Goal: Task Accomplishment & Management: Complete application form

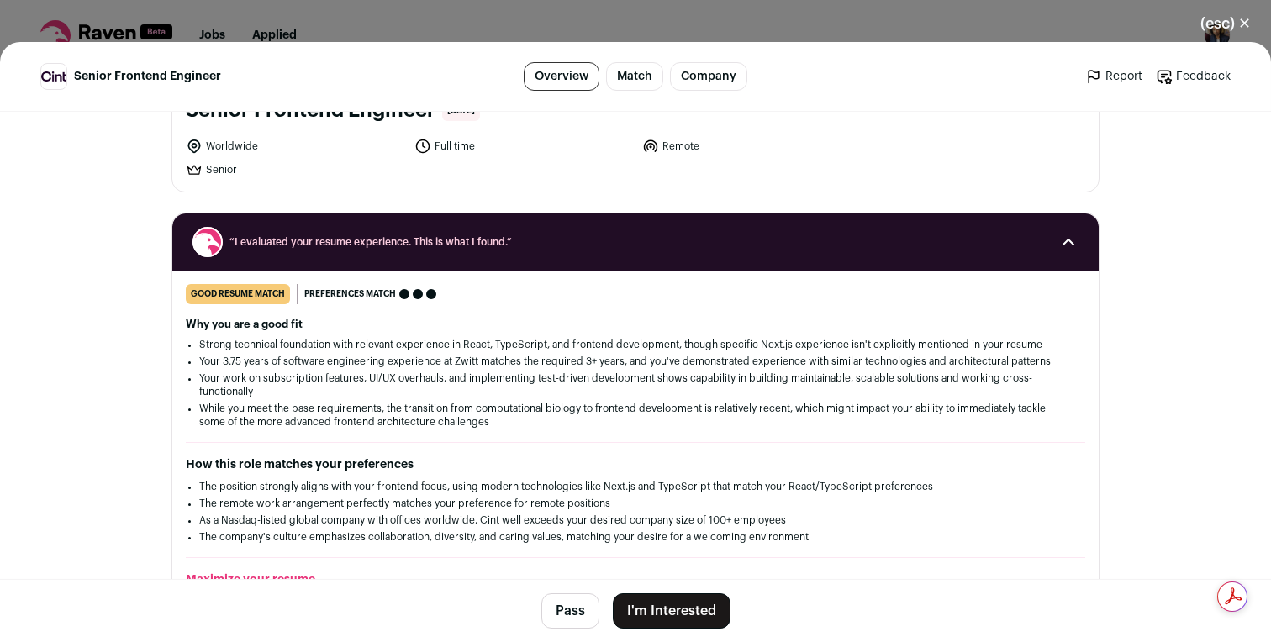
scroll to position [141, 0]
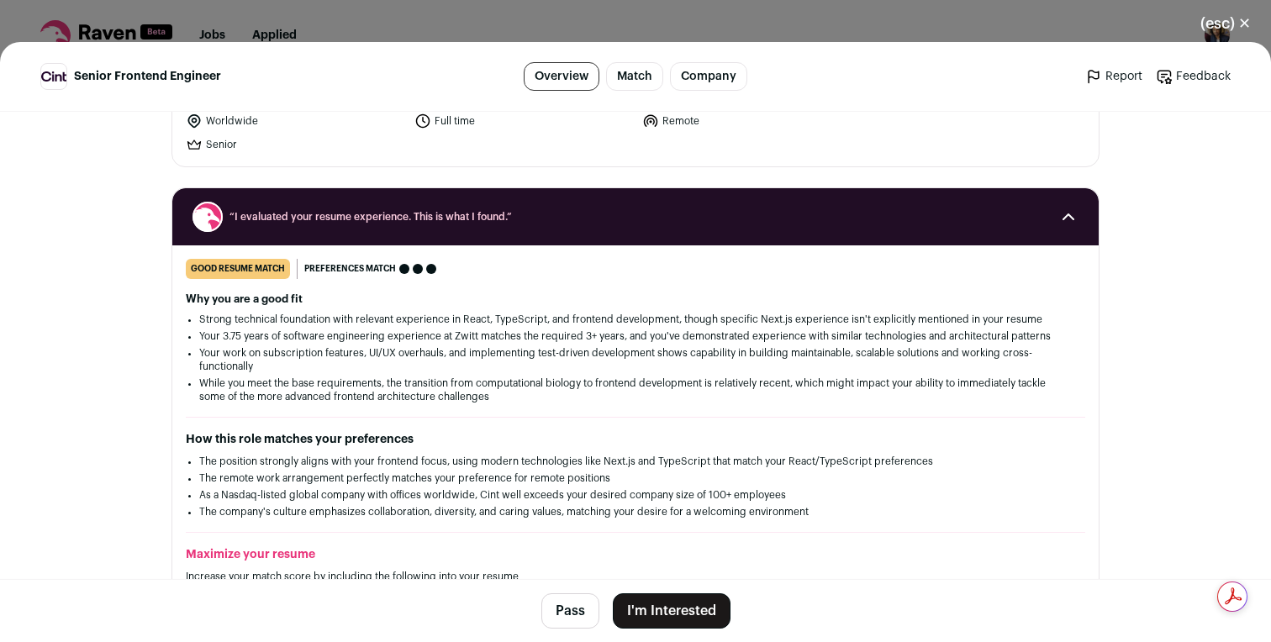
click at [678, 603] on button "I'm Interested" at bounding box center [672, 610] width 118 height 35
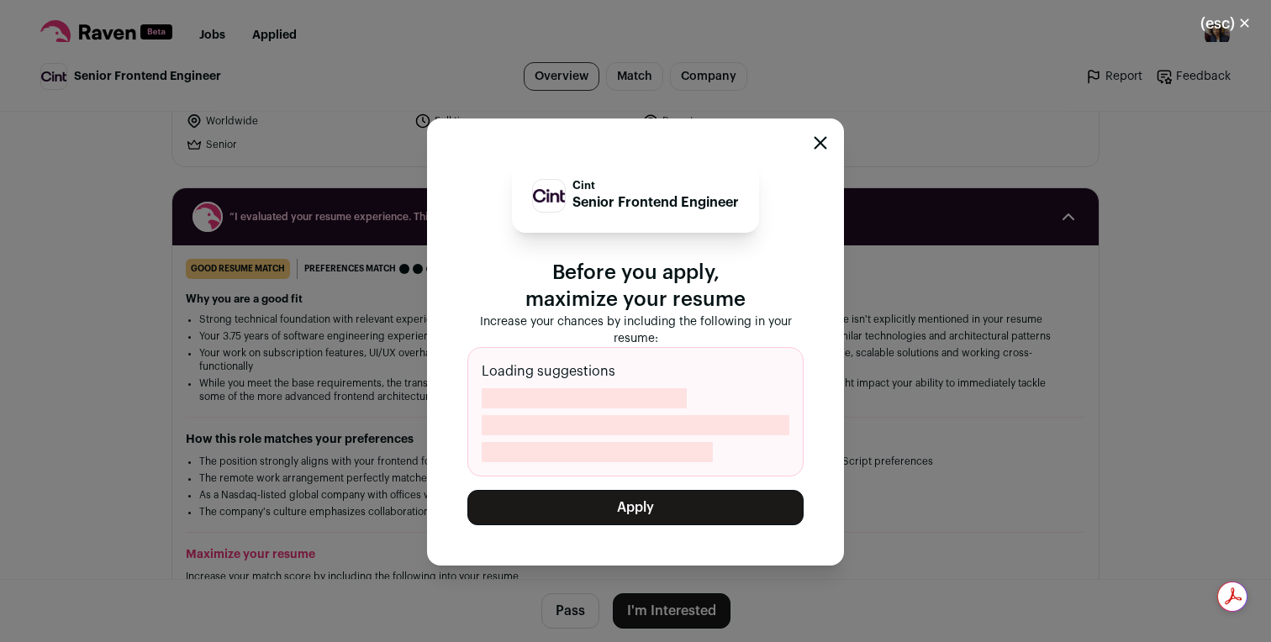
click at [668, 503] on button "Apply" at bounding box center [635, 507] width 336 height 35
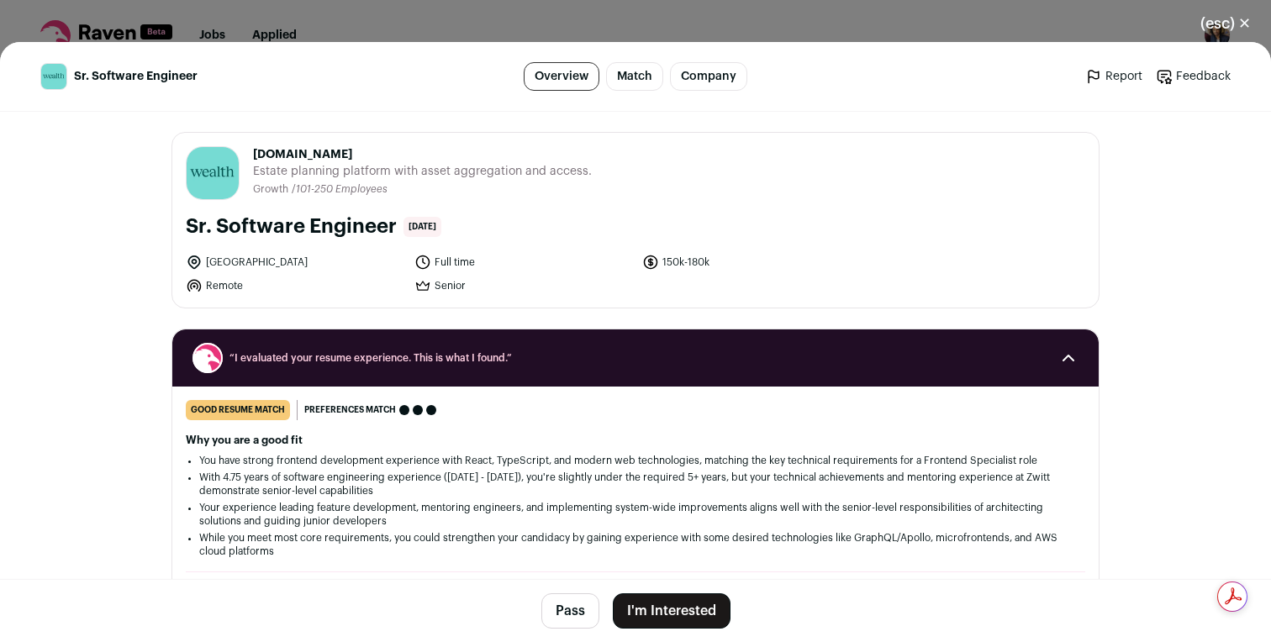
click at [695, 609] on button "I'm Interested" at bounding box center [672, 610] width 118 height 35
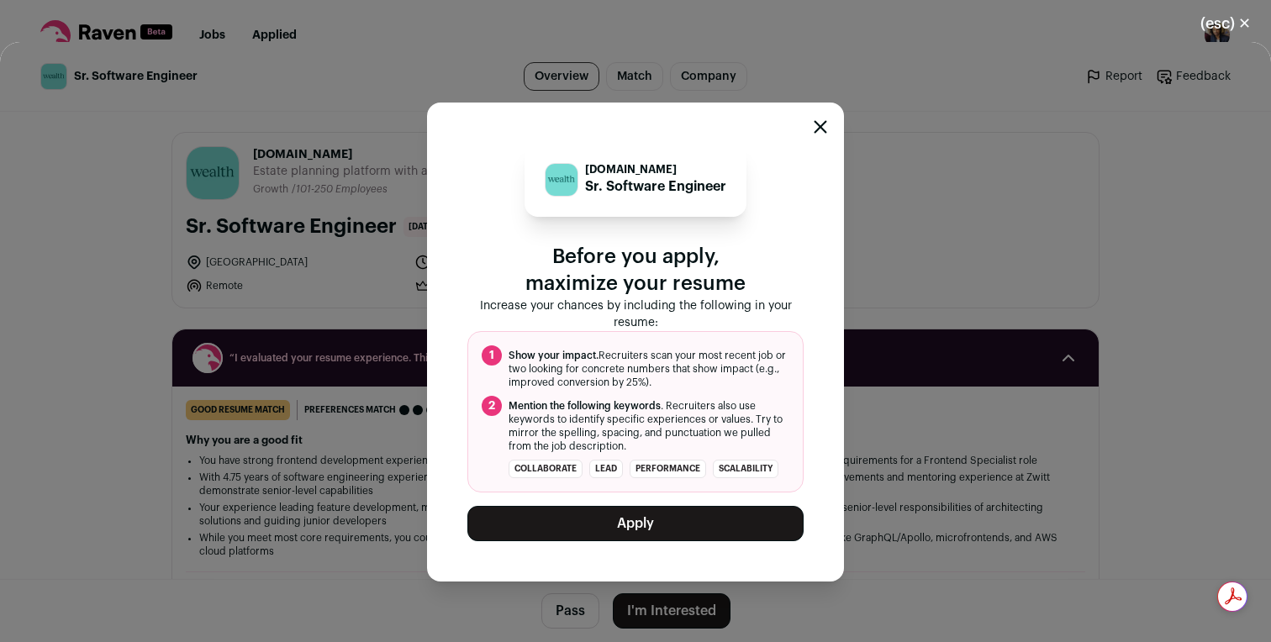
click at [667, 529] on button "Apply" at bounding box center [635, 523] width 336 height 35
